Goal: Transaction & Acquisition: Book appointment/travel/reservation

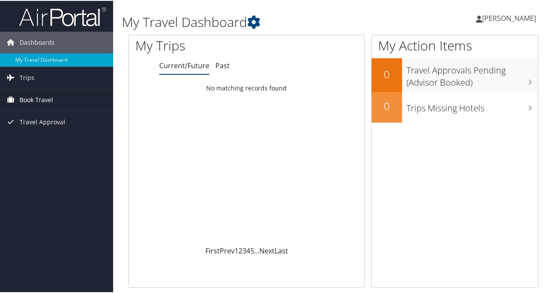
click at [39, 96] on span "Book Travel" at bounding box center [36, 99] width 33 height 22
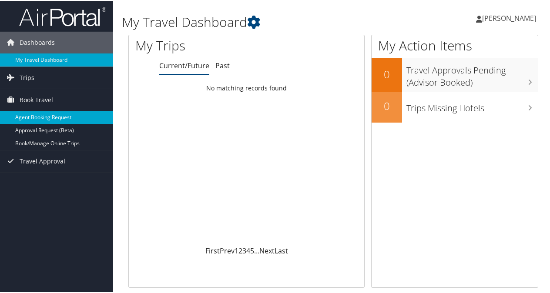
click at [39, 113] on link "Agent Booking Request" at bounding box center [56, 116] width 113 height 13
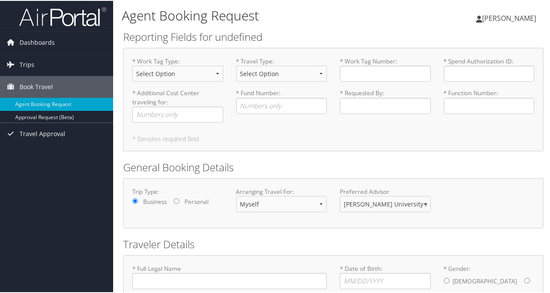
type input "[PERSON_NAME]"
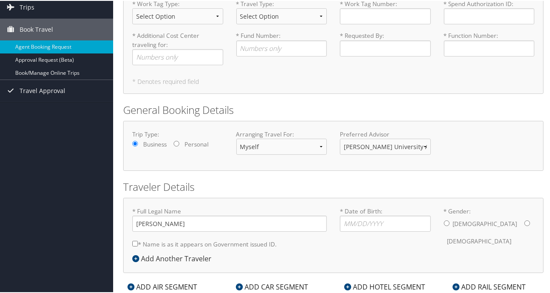
scroll to position [37, 0]
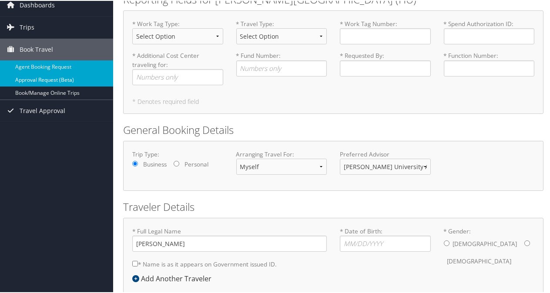
click at [49, 78] on link "Approval Request (Beta)" at bounding box center [56, 79] width 113 height 13
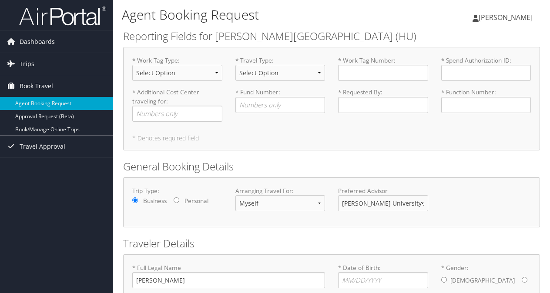
scroll to position [37, 0]
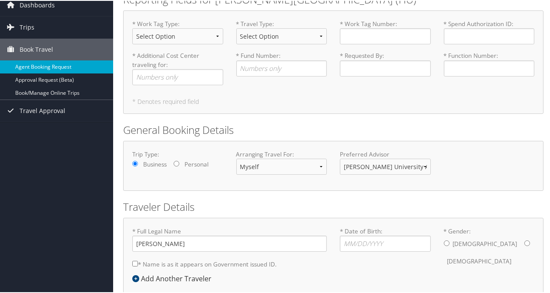
click at [50, 60] on link "Agent Booking Request" at bounding box center [56, 66] width 113 height 13
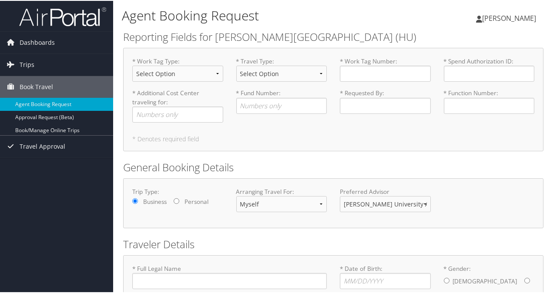
type input "Cecelia Pitt"
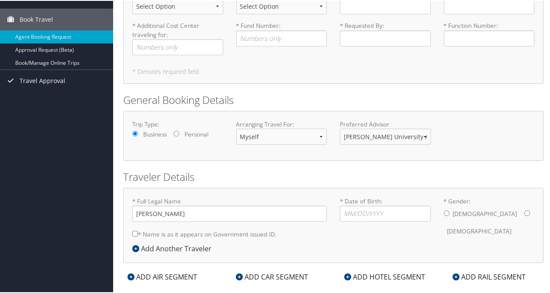
scroll to position [81, 0]
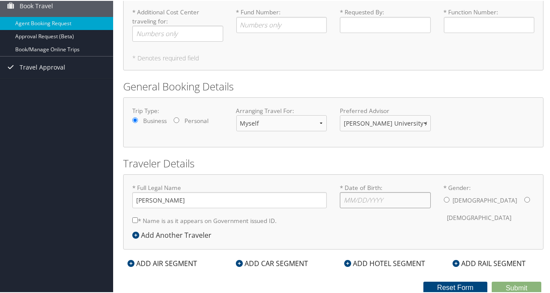
click at [354, 202] on input "* Date of Birth: Invalid Date" at bounding box center [385, 199] width 91 height 16
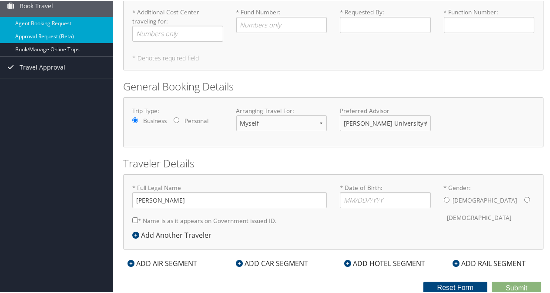
click at [40, 34] on link "Approval Request (Beta)" at bounding box center [56, 35] width 113 height 13
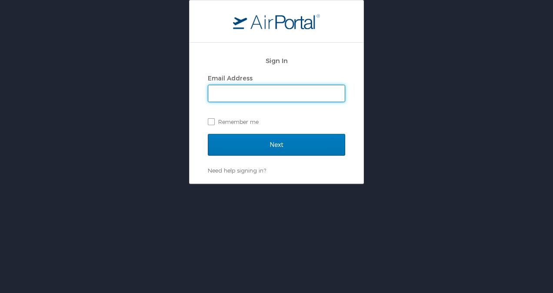
click at [277, 93] on input "Email Address" at bounding box center [276, 93] width 137 height 17
type input "[PERSON_NAME][EMAIL_ADDRESS][PERSON_NAME][PERSON_NAME][DOMAIN_NAME]"
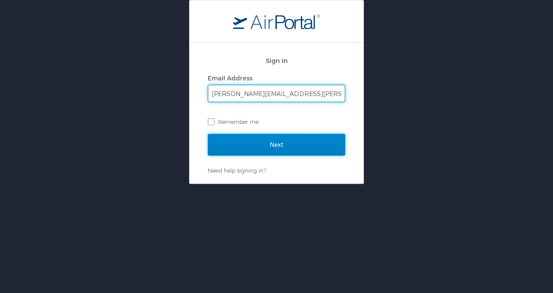
click at [254, 143] on input "Next" at bounding box center [276, 145] width 137 height 22
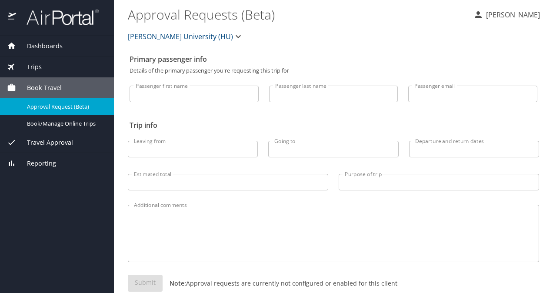
click at [234, 102] on input "Passenger first name" at bounding box center [194, 94] width 129 height 17
type input "Cecelia"
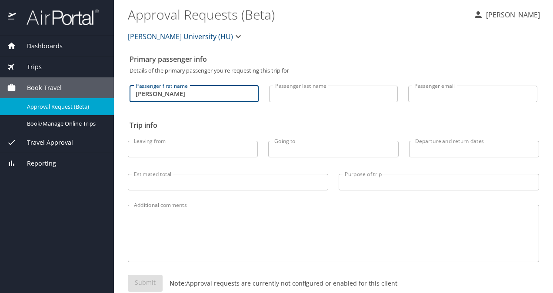
type input "Pitt"
type input "Cecelia.Pitt@howard.edu"
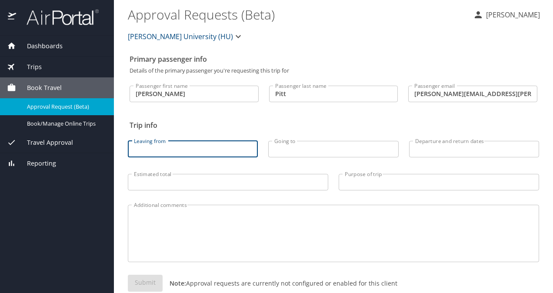
click at [219, 152] on input "Leaving from" at bounding box center [193, 149] width 130 height 17
type input "dca"
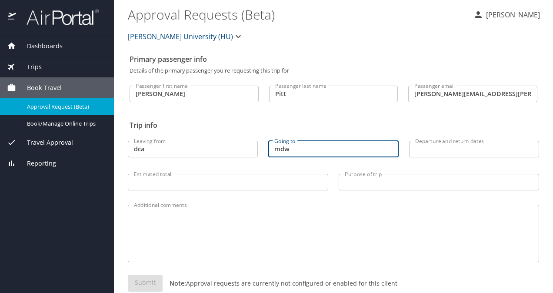
type input "mdw"
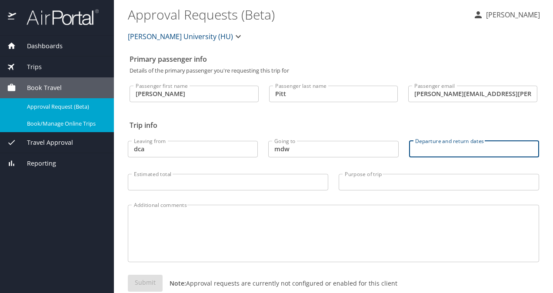
click at [42, 127] on span "Book/Manage Online Trips" at bounding box center [65, 124] width 77 height 8
